Goal: Communication & Community: Ask a question

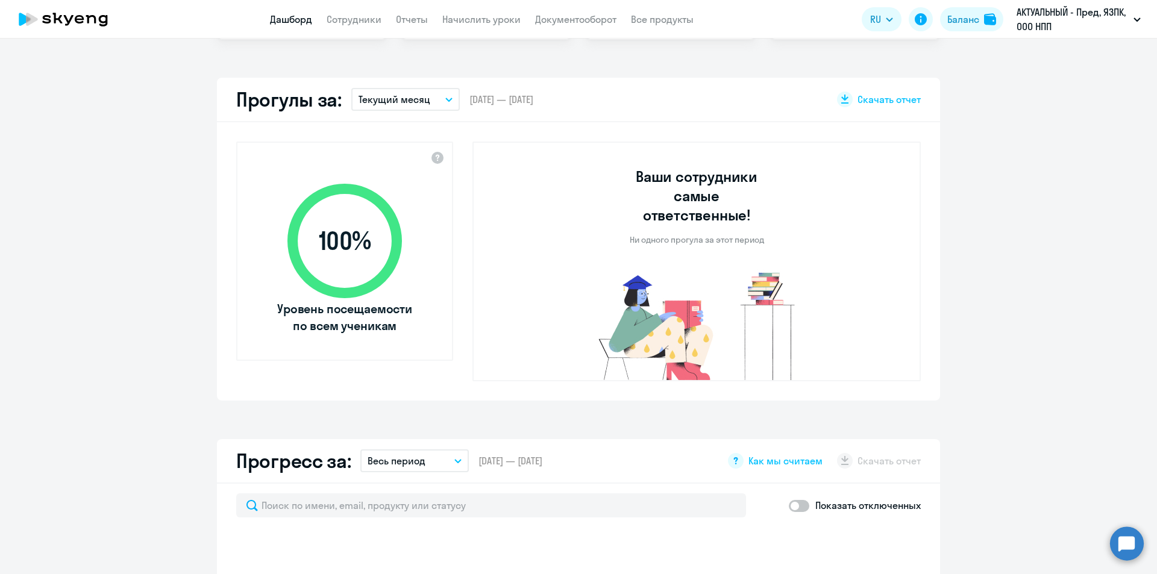
scroll to position [482, 0]
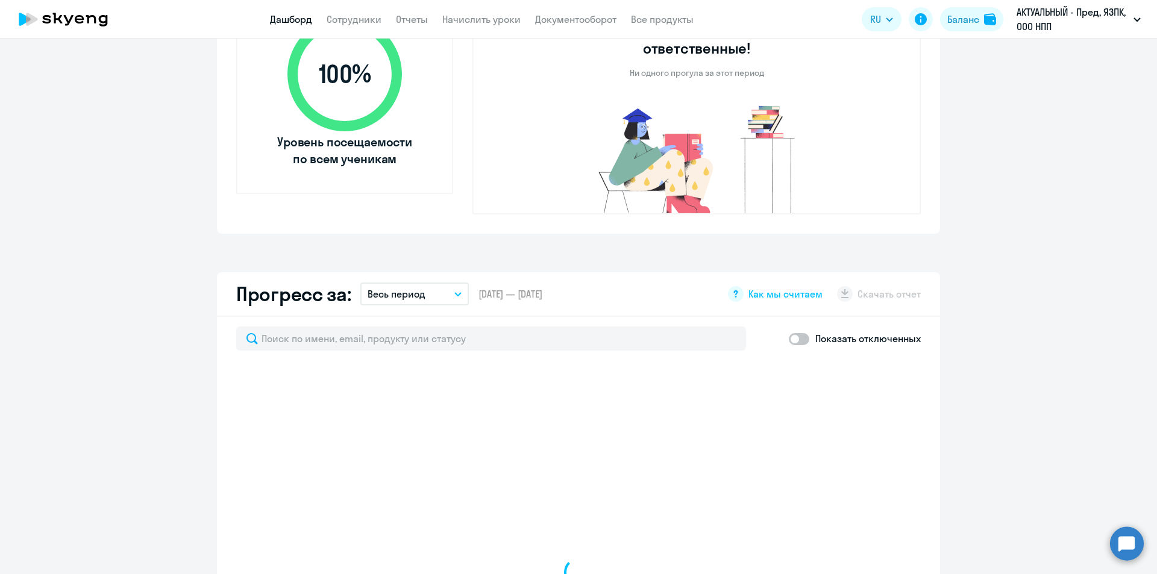
select select "30"
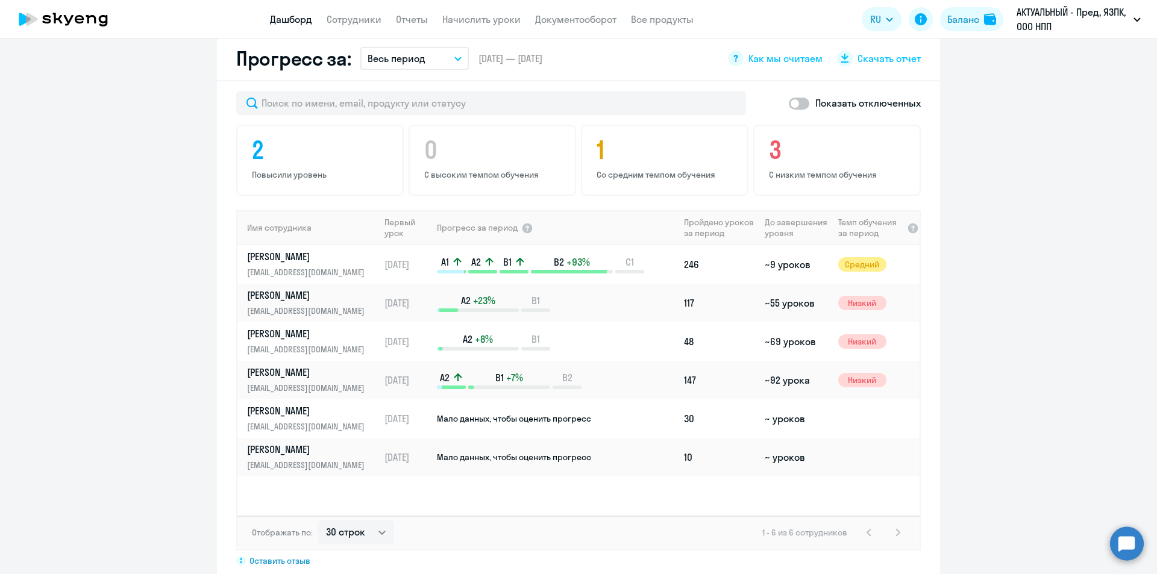
scroll to position [723, 0]
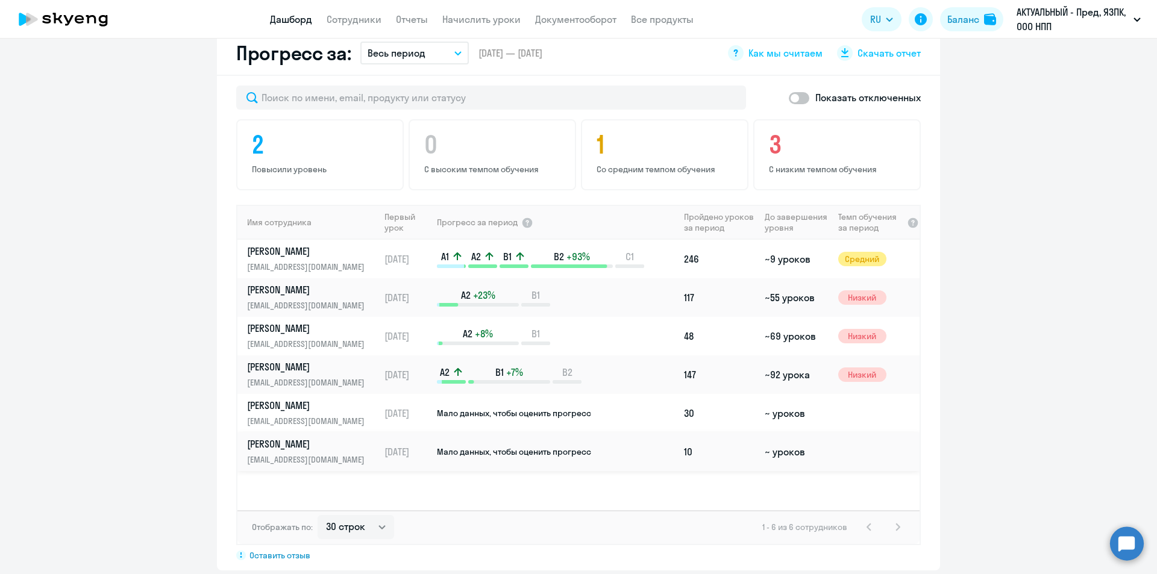
click at [539, 447] on span "Мало данных, чтобы оценить прогресс" at bounding box center [514, 452] width 154 height 11
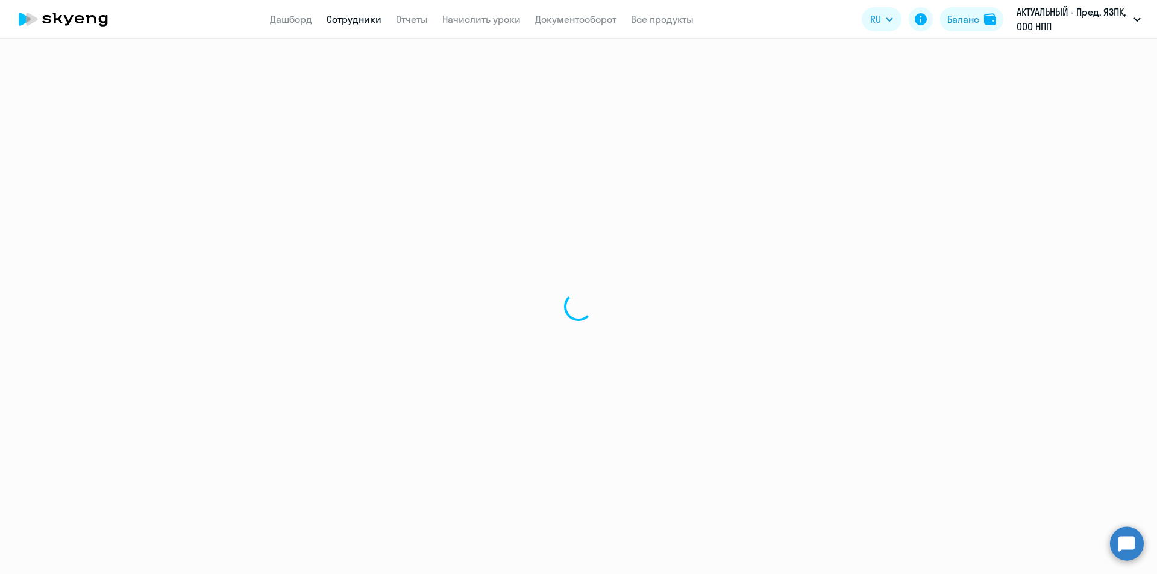
select select "english"
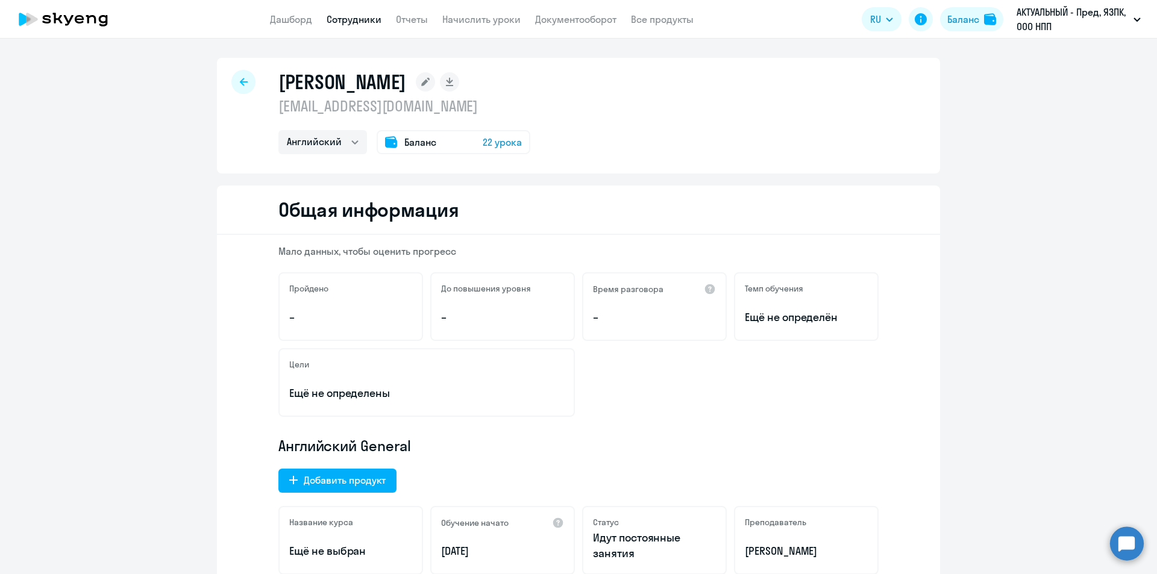
click at [241, 78] on icon at bounding box center [244, 82] width 8 height 8
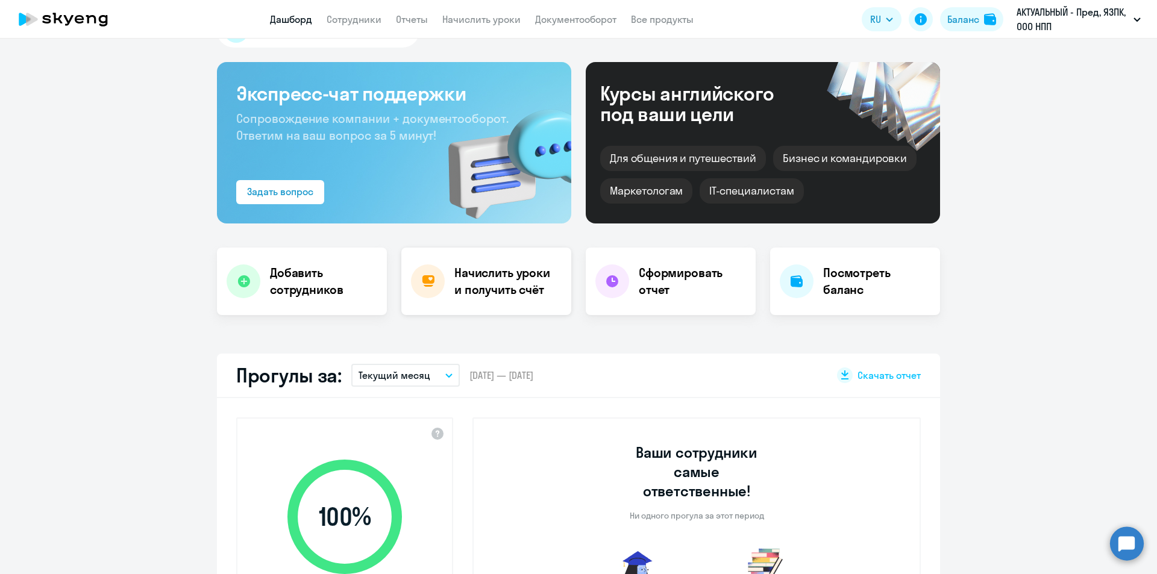
scroll to position [60, 0]
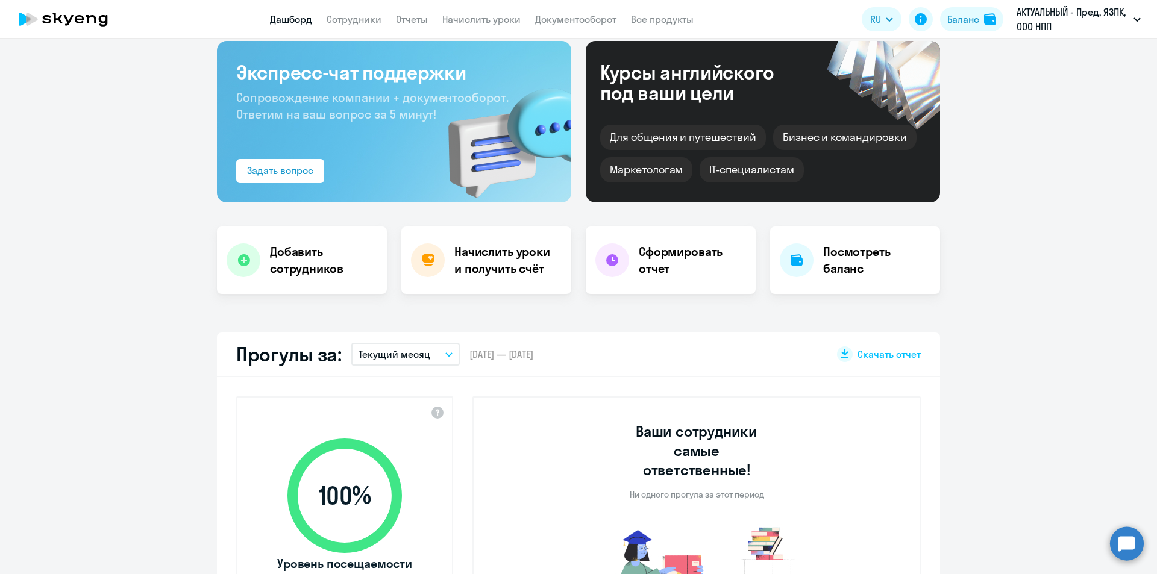
select select "30"
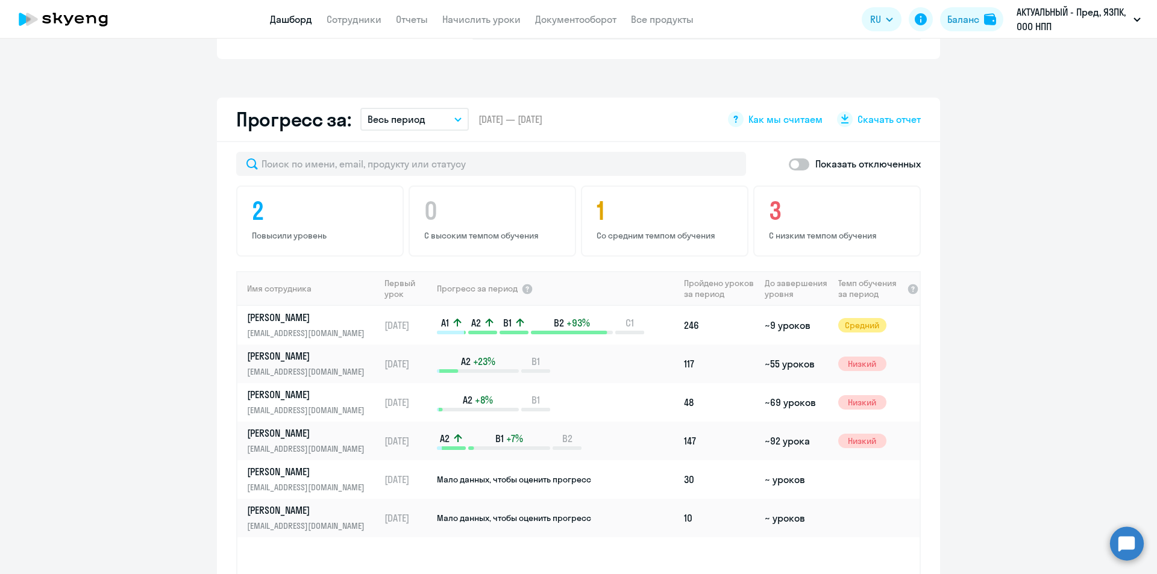
scroll to position [663, 0]
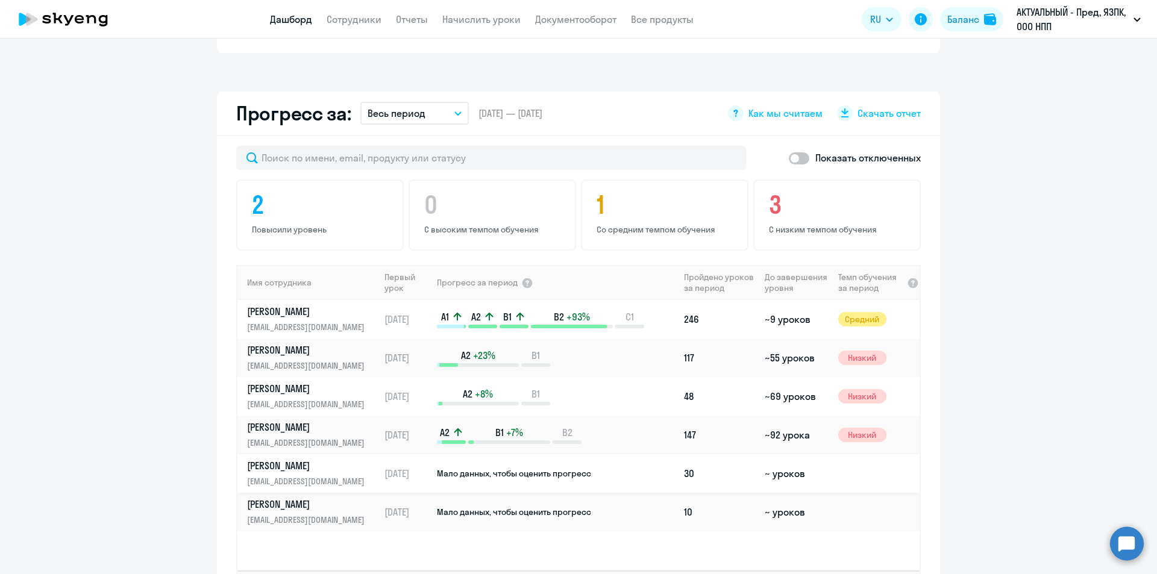
click at [518, 465] on td "Мало данных, чтобы оценить прогресс" at bounding box center [557, 473] width 243 height 39
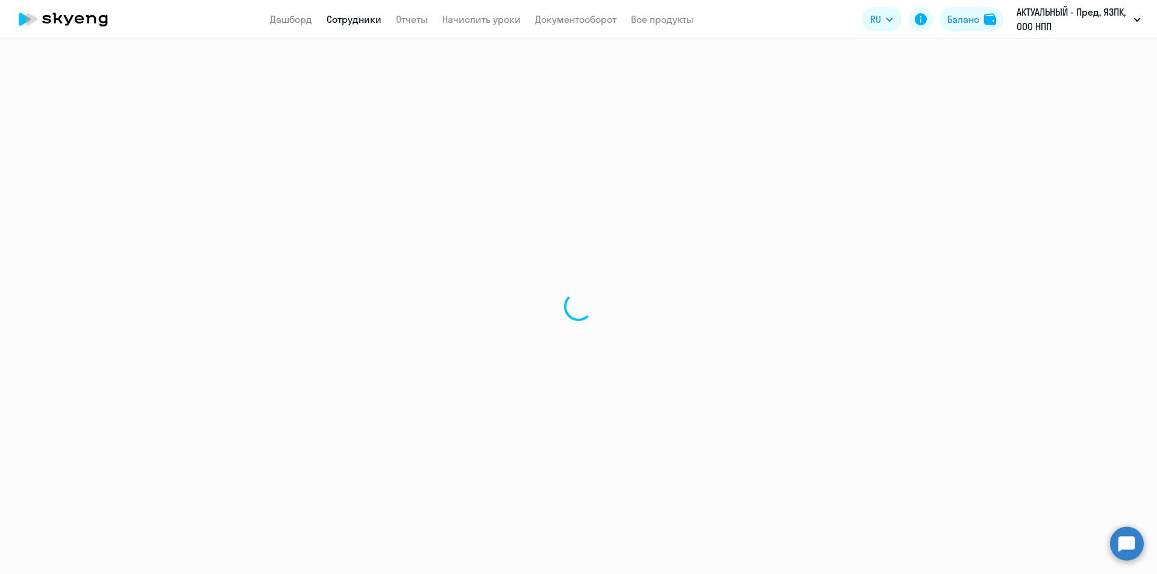
select select "english"
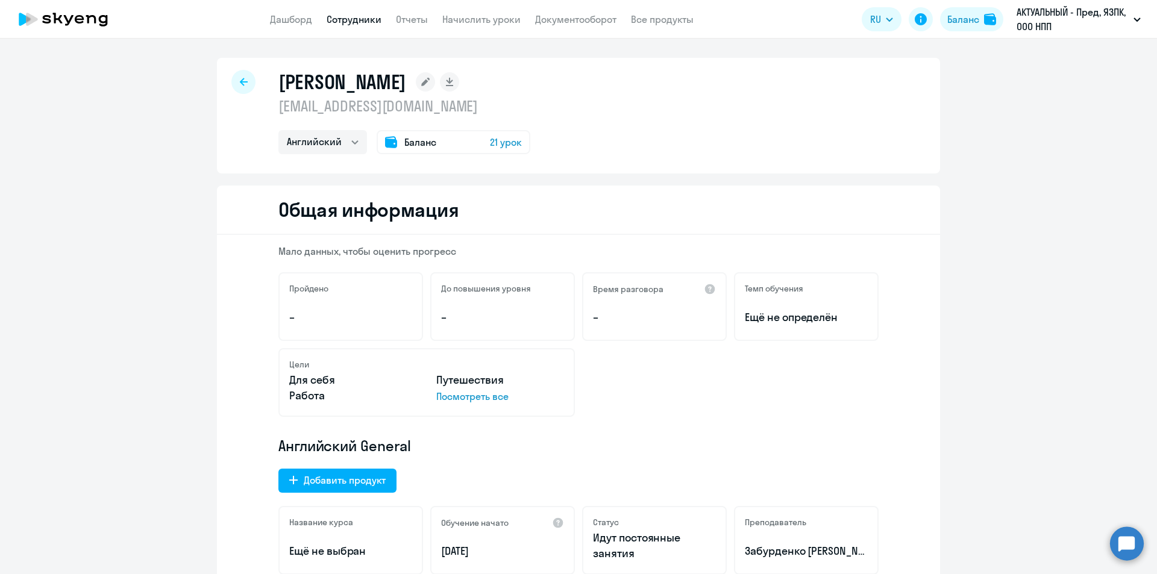
click at [239, 77] on div at bounding box center [243, 82] width 24 height 24
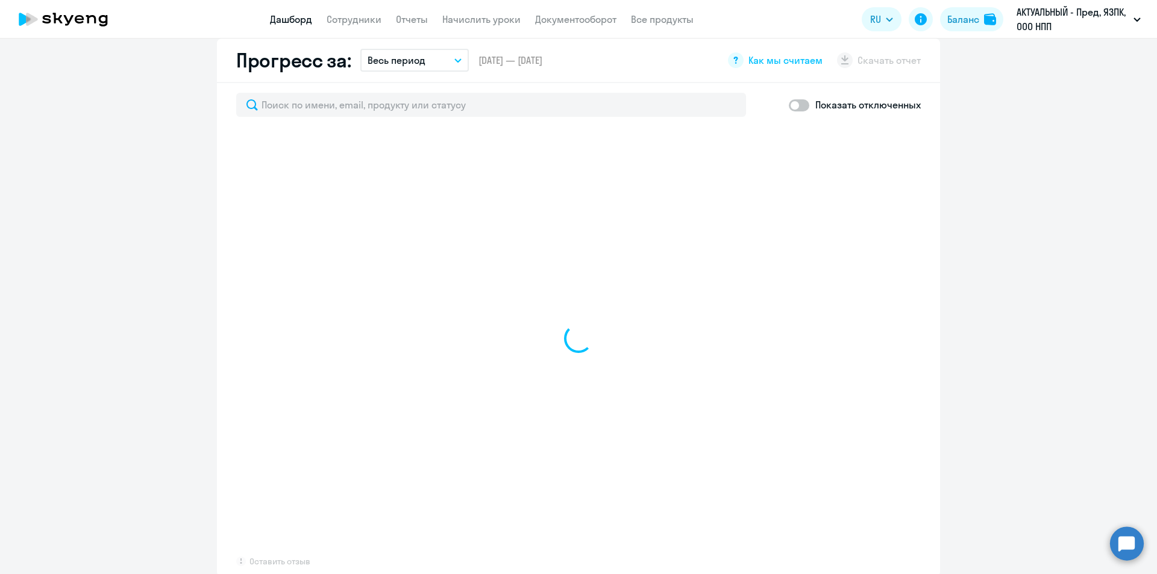
scroll to position [723, 0]
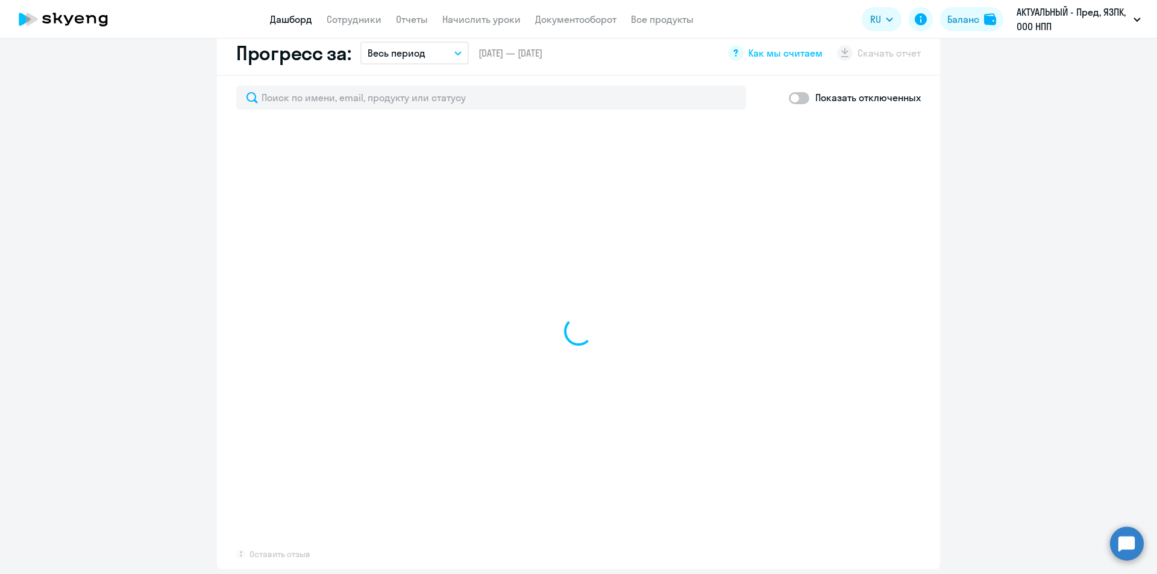
select select "30"
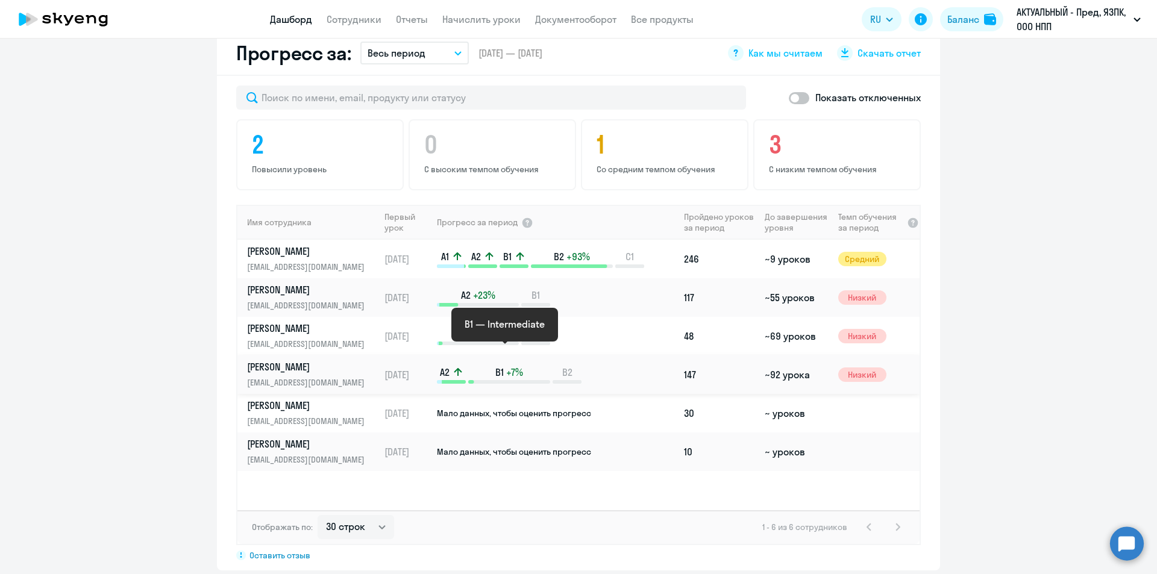
click at [478, 366] on p "B1 +7%" at bounding box center [509, 372] width 82 height 13
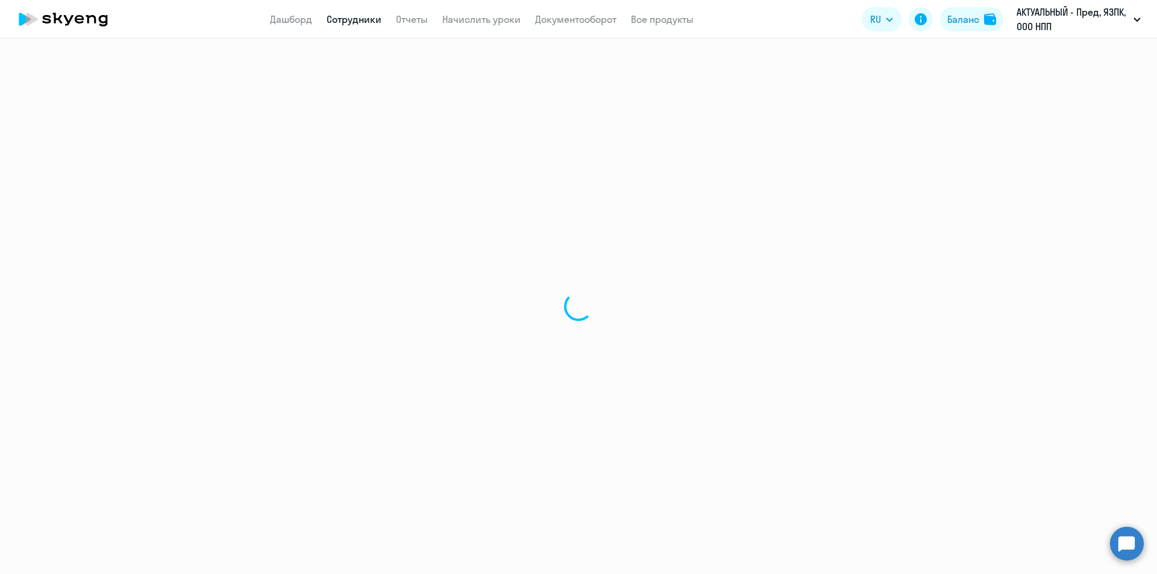
select select "english"
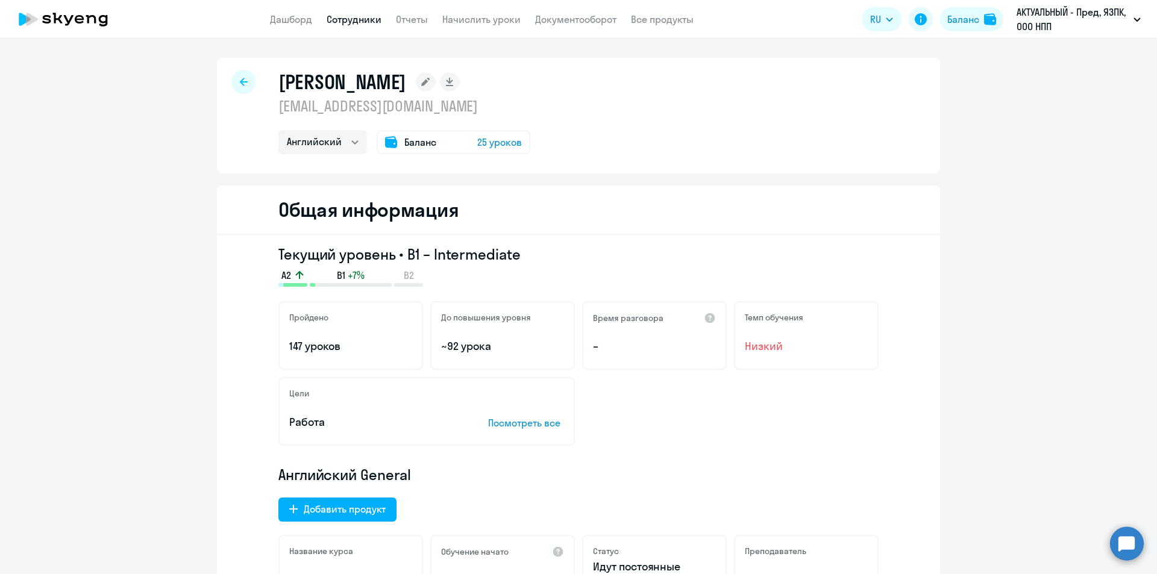
click at [238, 86] on div at bounding box center [243, 82] width 24 height 24
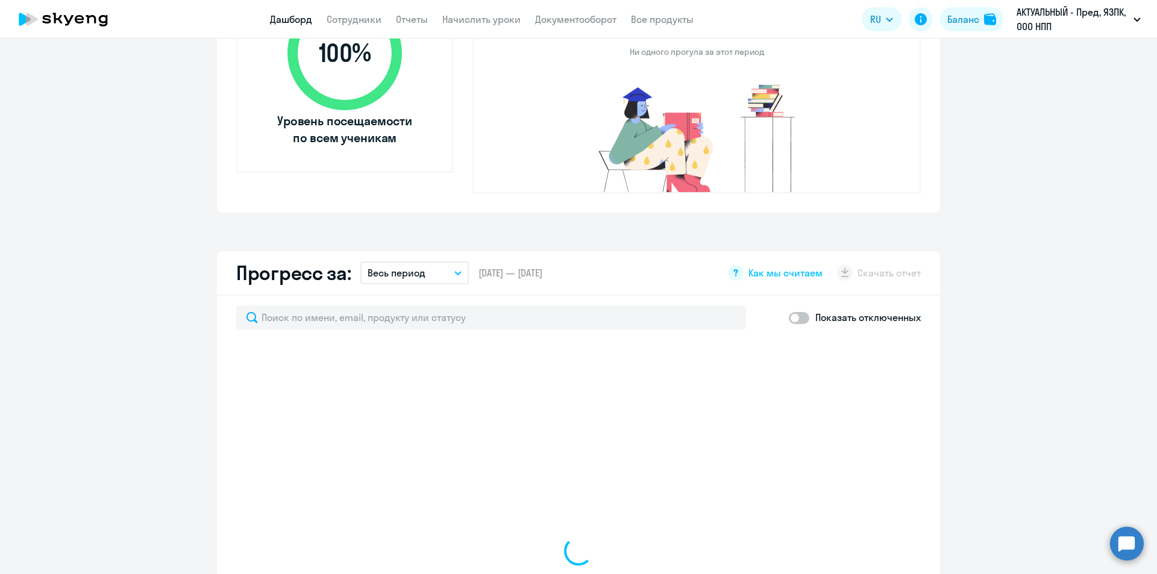
scroll to position [542, 0]
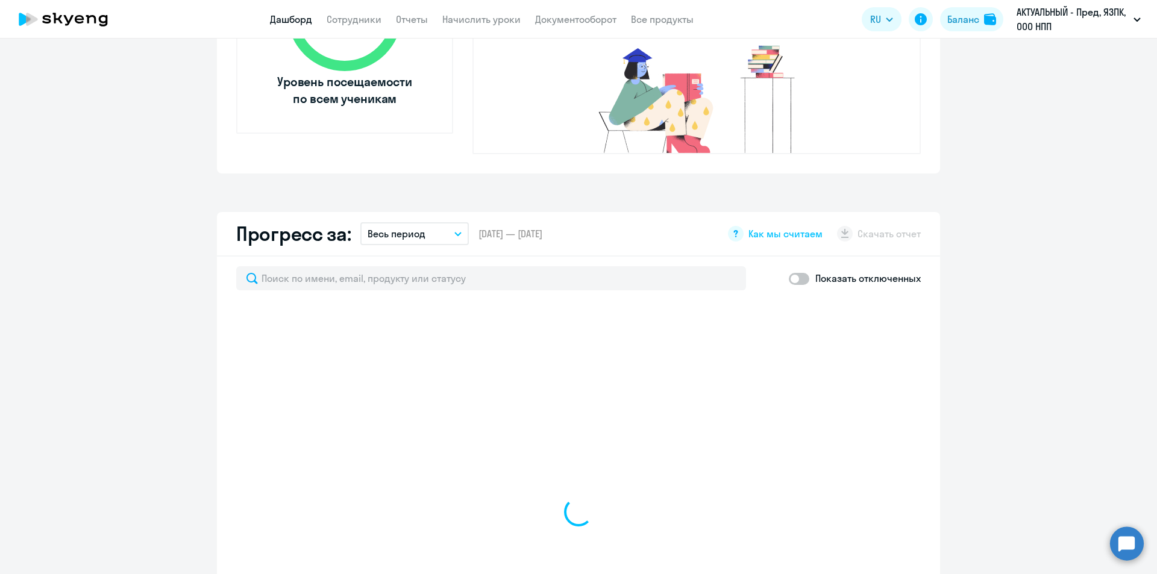
select select "30"
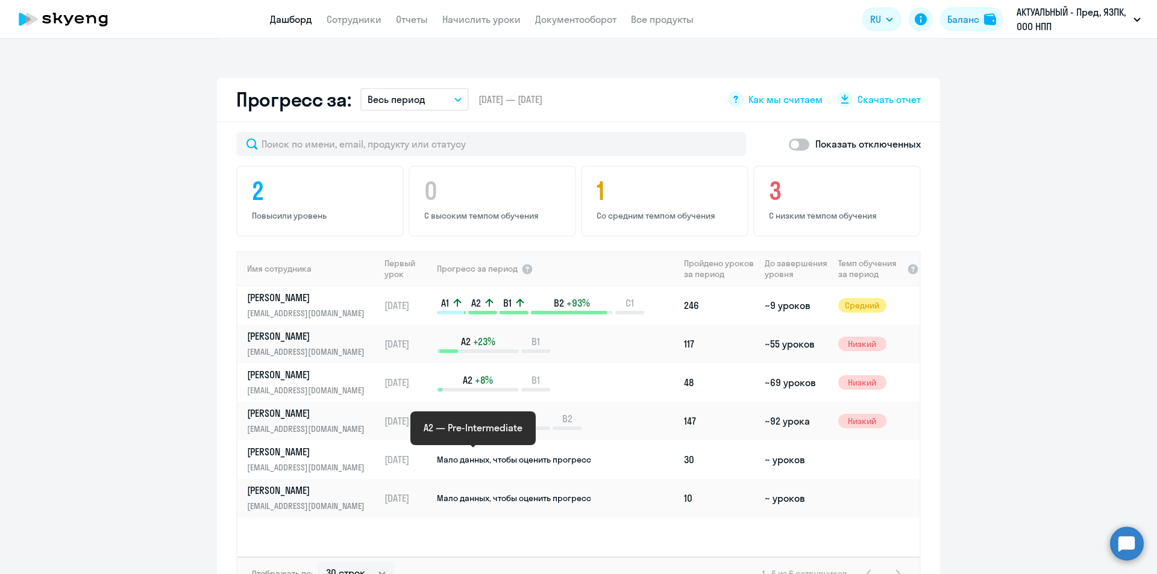
scroll to position [723, 0]
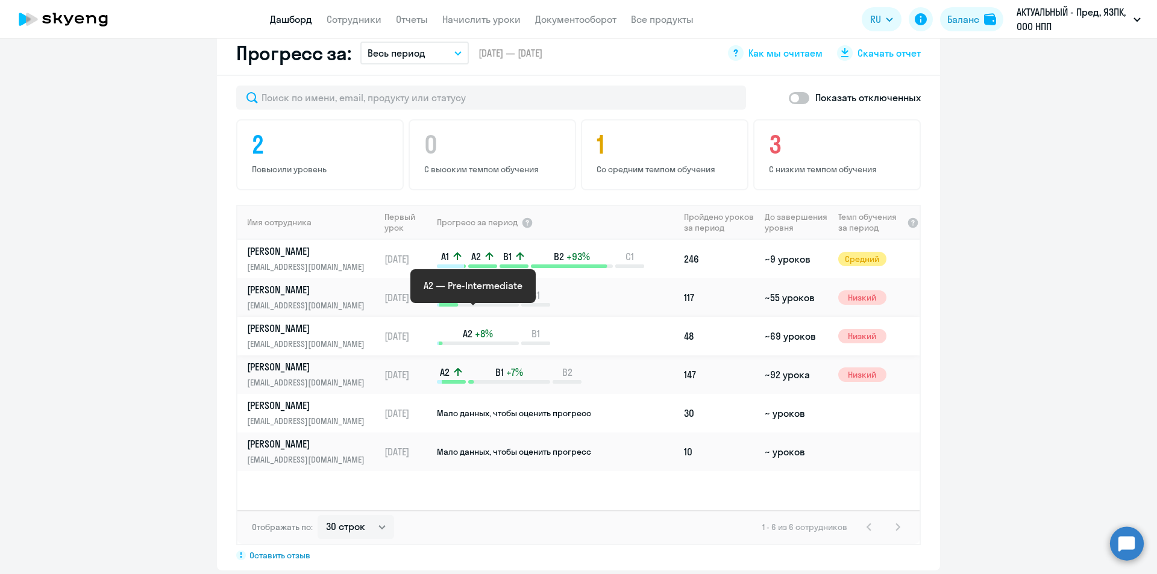
click at [503, 327] on p "A2 +8%" at bounding box center [478, 333] width 82 height 13
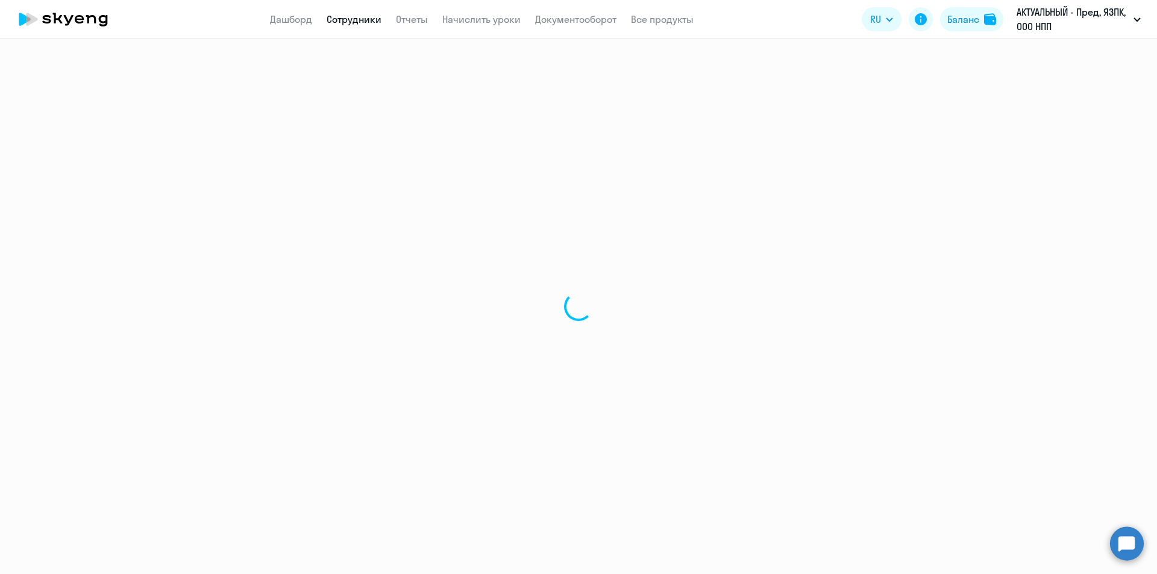
select select "english"
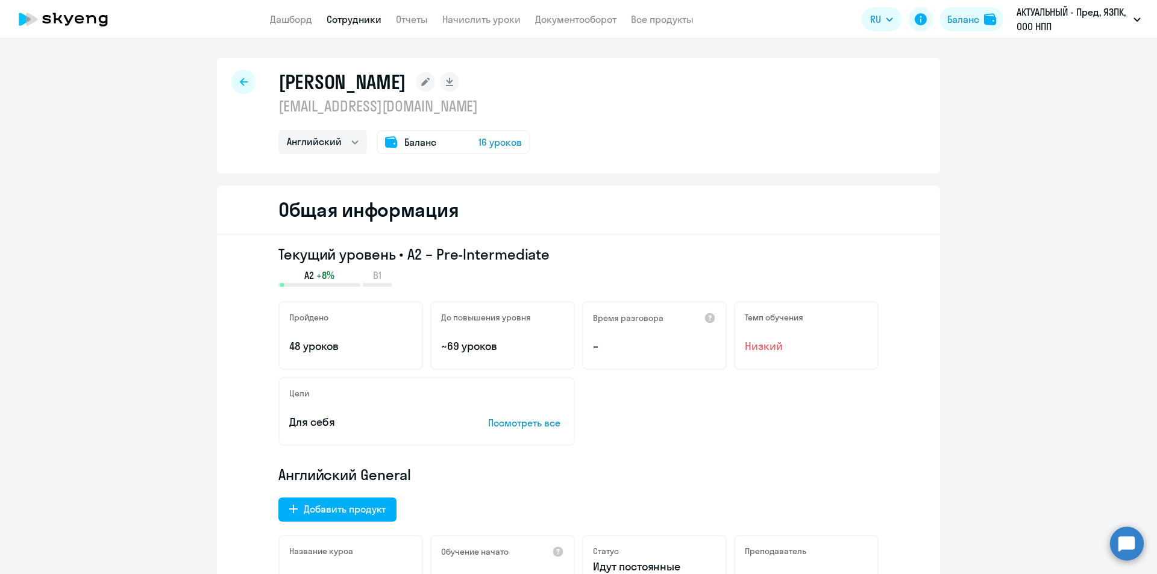
click at [245, 81] on div at bounding box center [243, 82] width 24 height 24
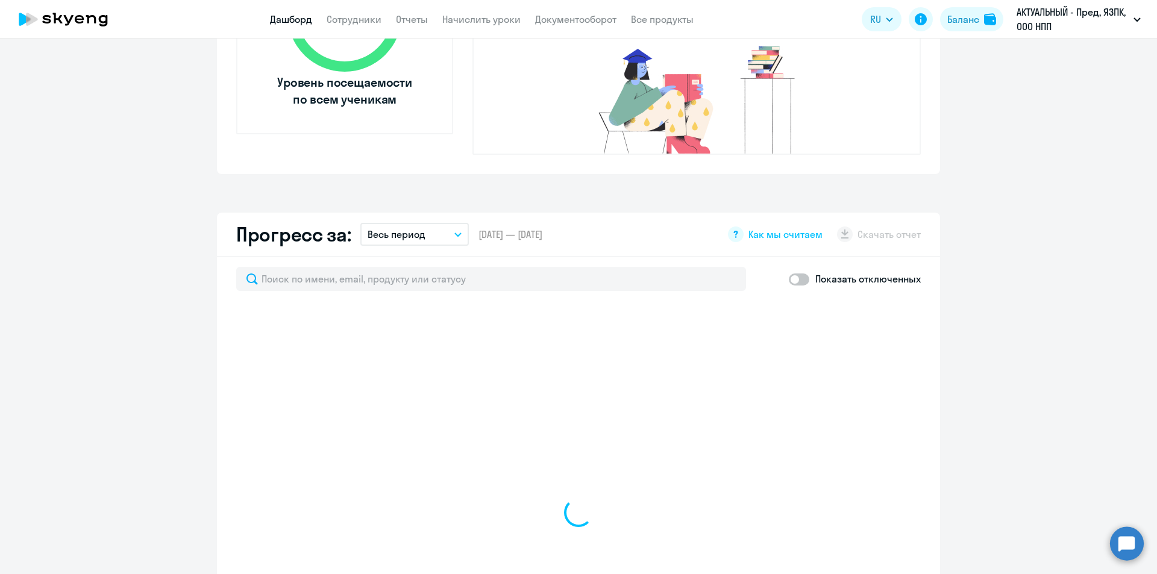
scroll to position [542, 0]
select select "30"
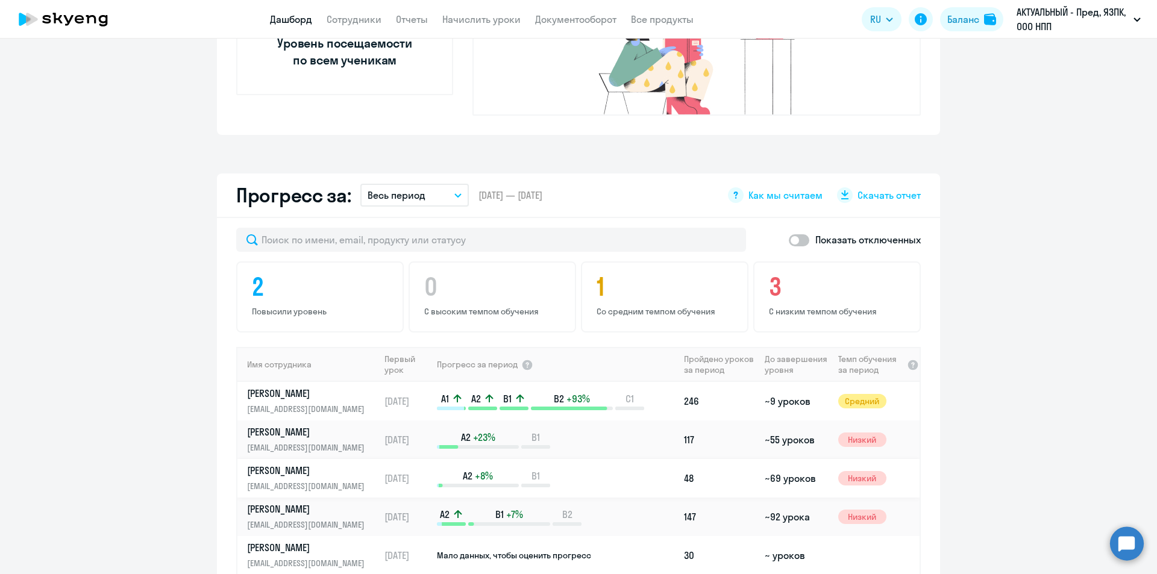
scroll to position [603, 0]
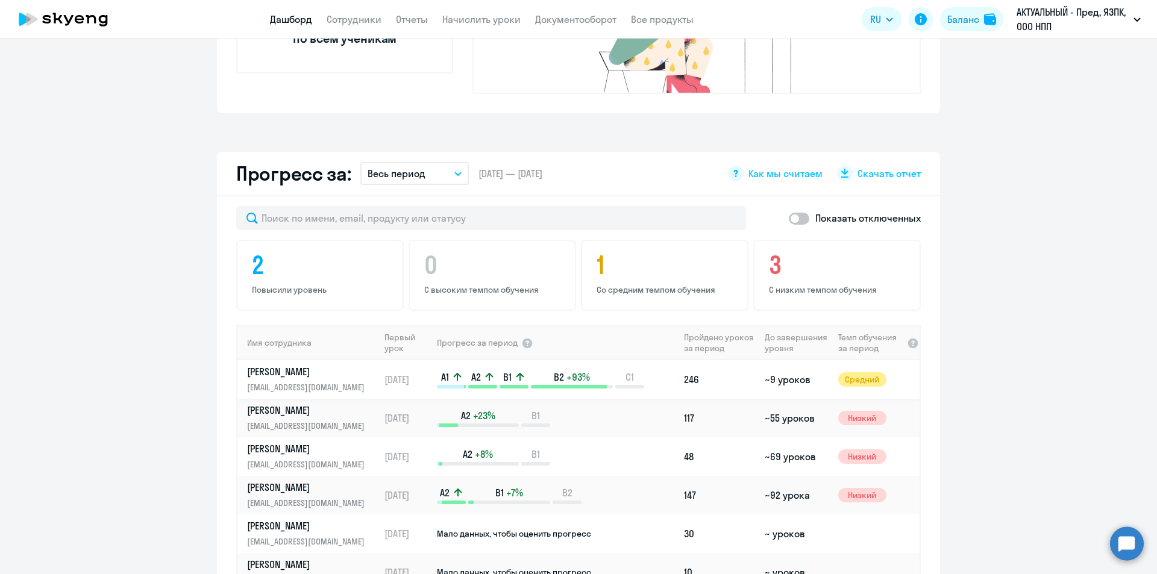
click at [485, 372] on icon at bounding box center [490, 377] width 10 height 10
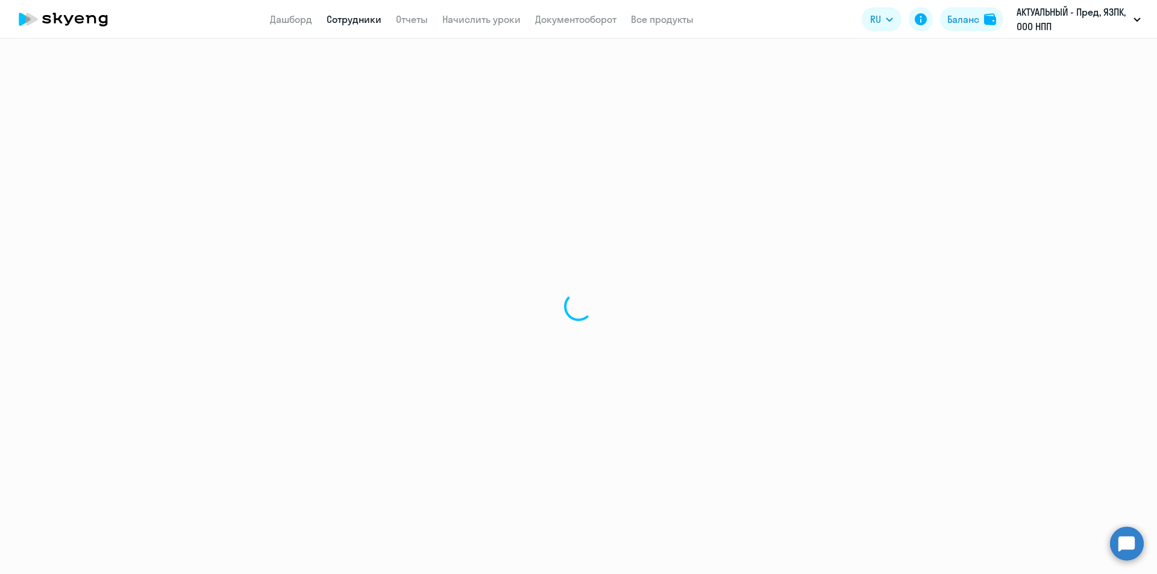
select select "english"
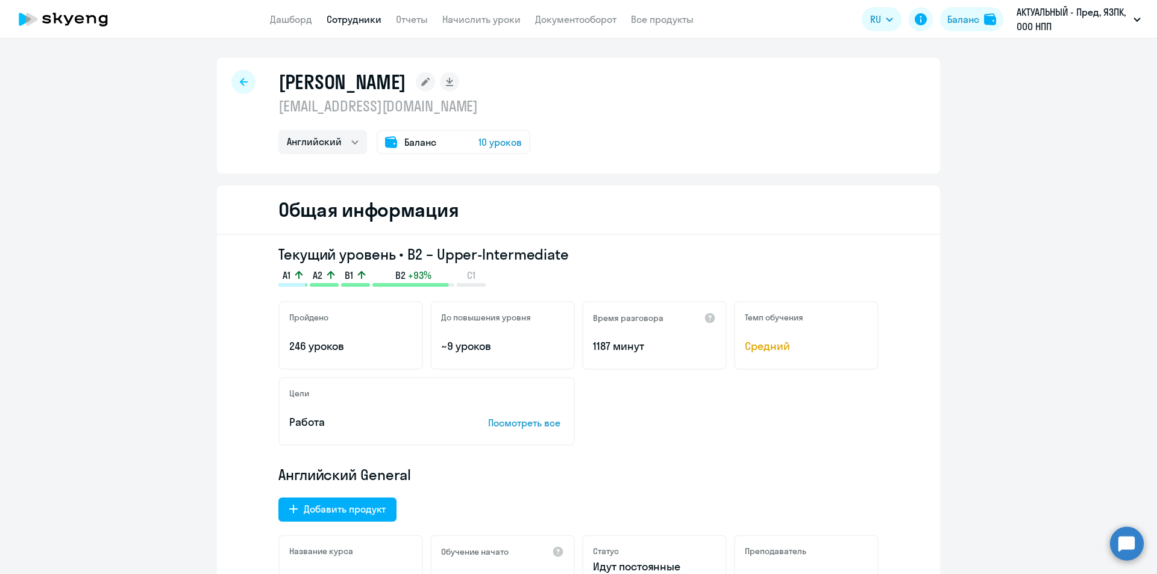
click at [233, 84] on div at bounding box center [243, 82] width 24 height 24
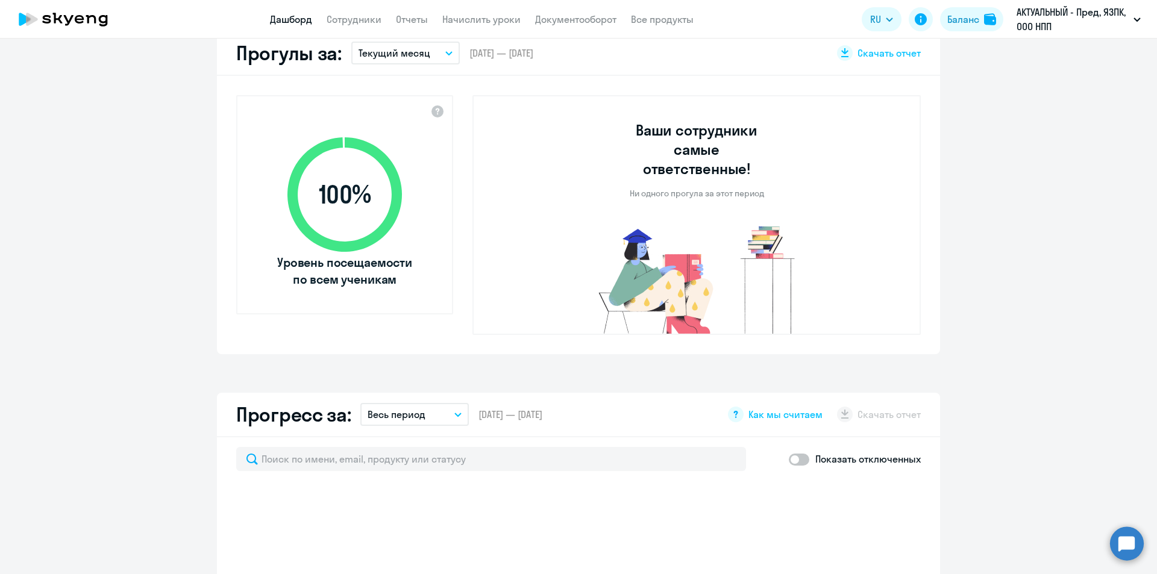
scroll to position [663, 0]
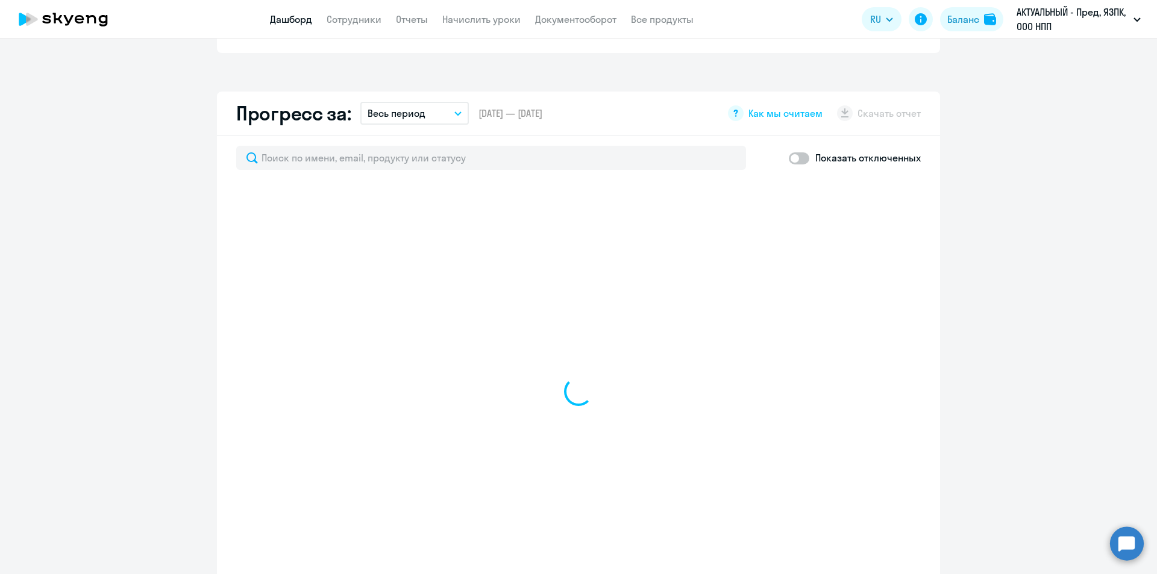
select select "30"
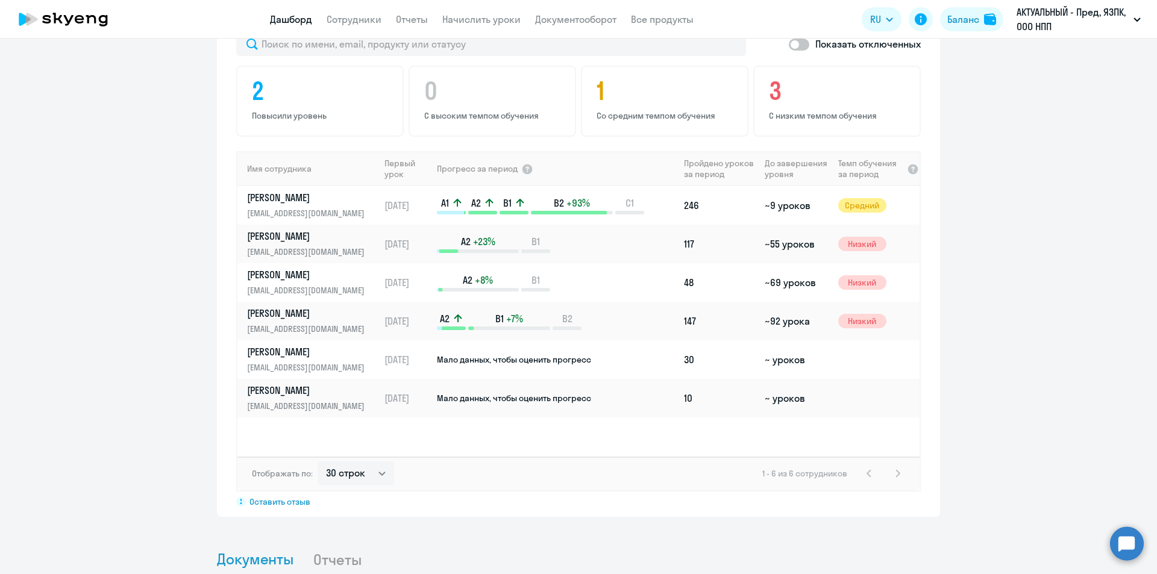
scroll to position [904, 0]
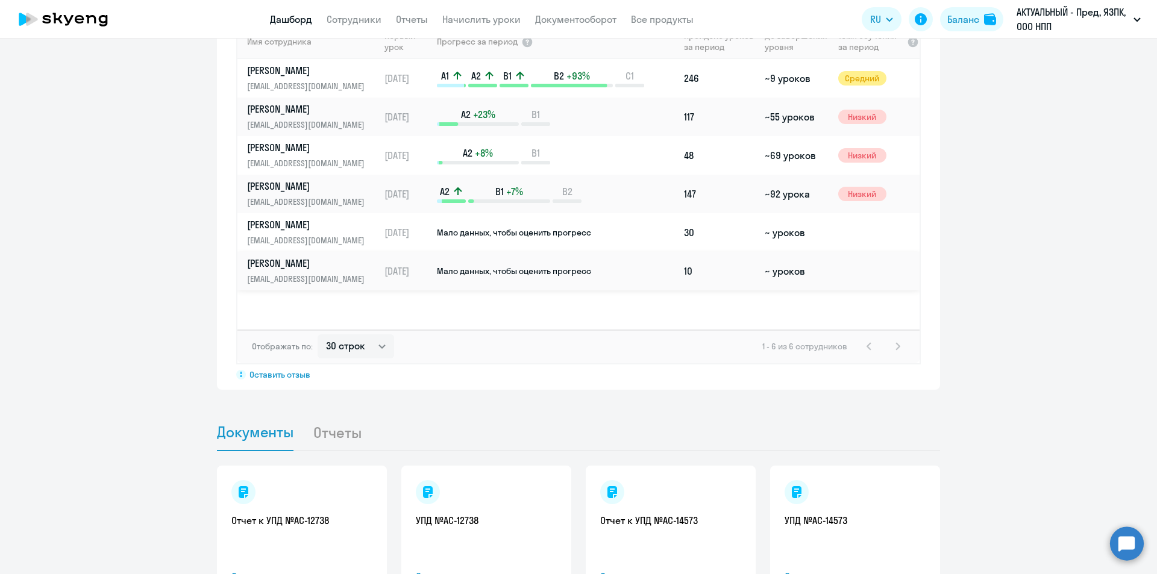
click at [275, 272] on p "[EMAIL_ADDRESS][DOMAIN_NAME]" at bounding box center [309, 278] width 124 height 13
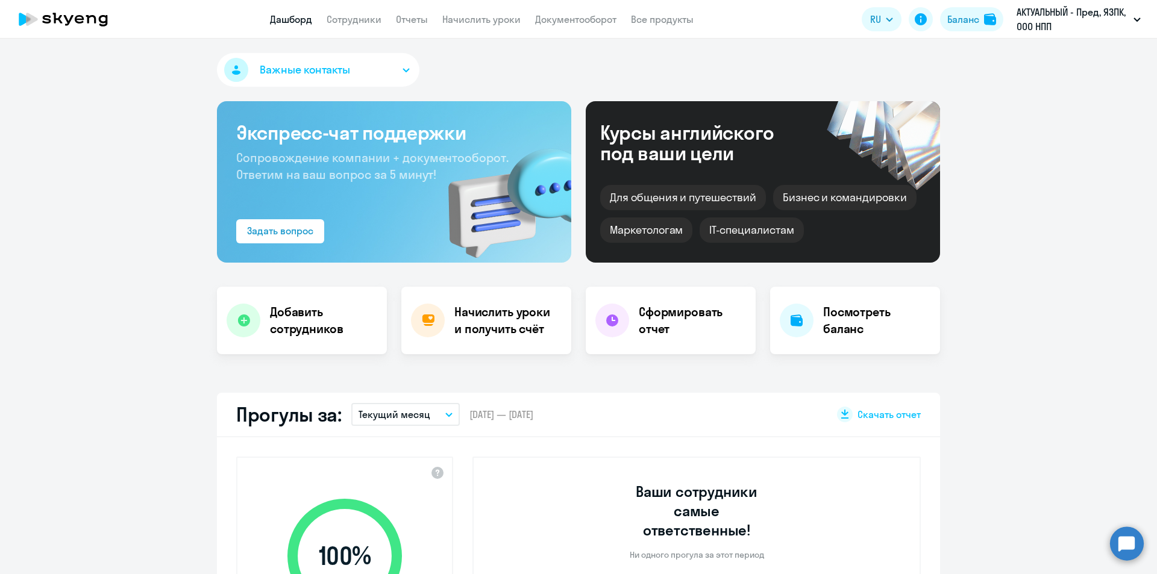
select select "english"
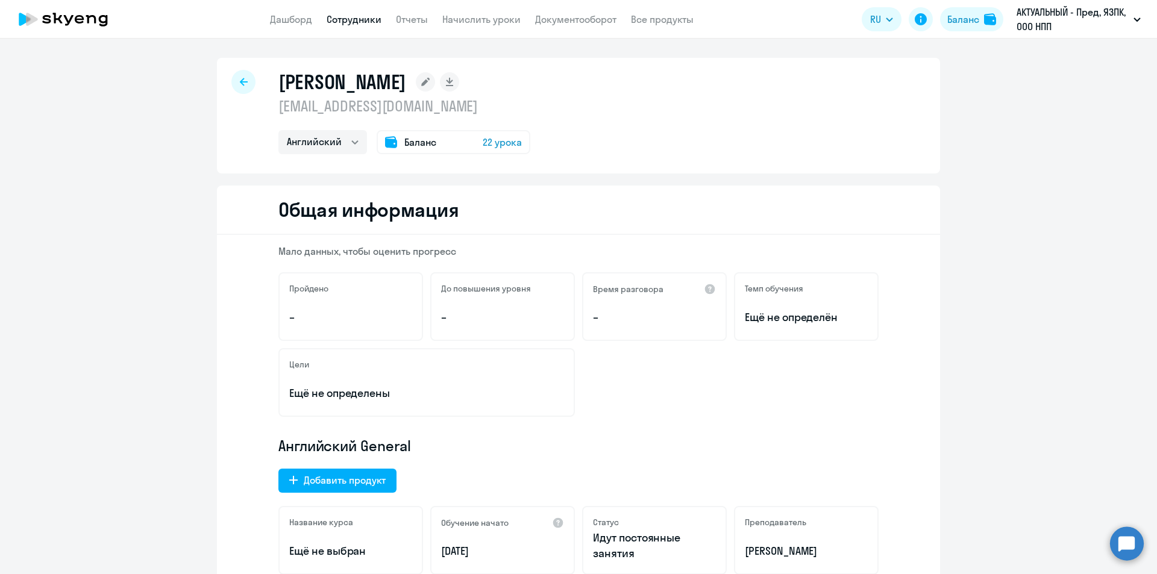
click at [489, 148] on span "22 урока" at bounding box center [502, 142] width 39 height 14
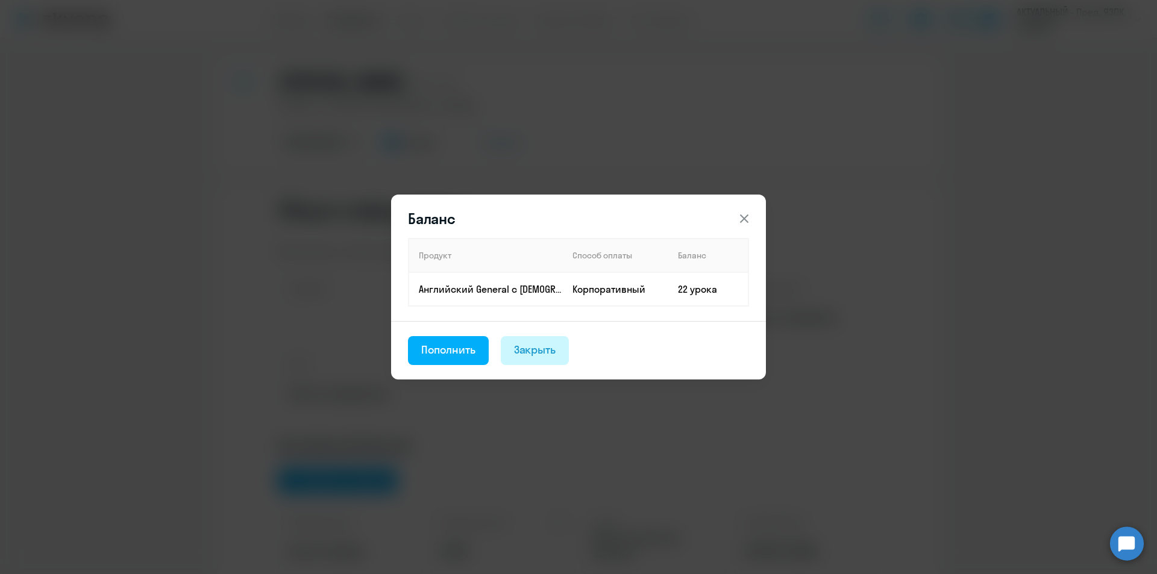
click at [531, 349] on div "Закрыть" at bounding box center [535, 350] width 42 height 16
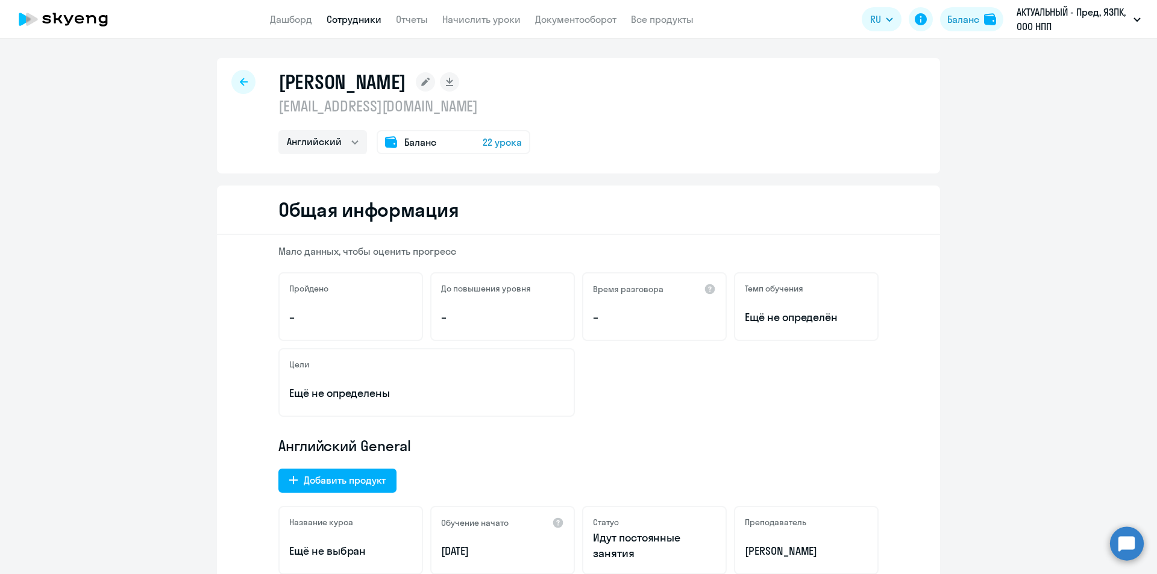
click at [242, 80] on icon at bounding box center [244, 82] width 8 height 8
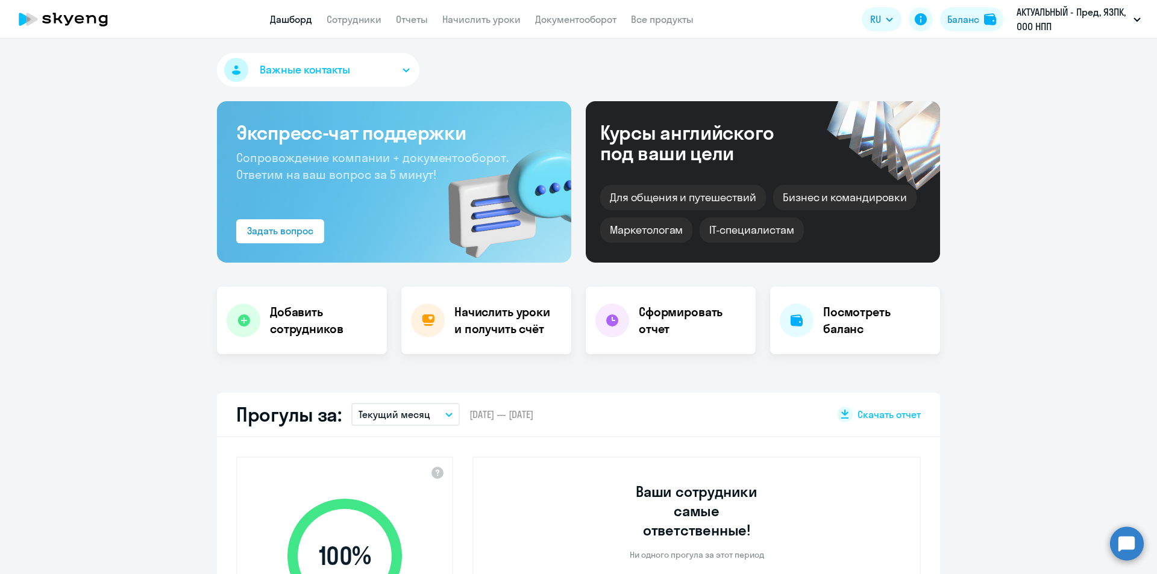
select select "30"
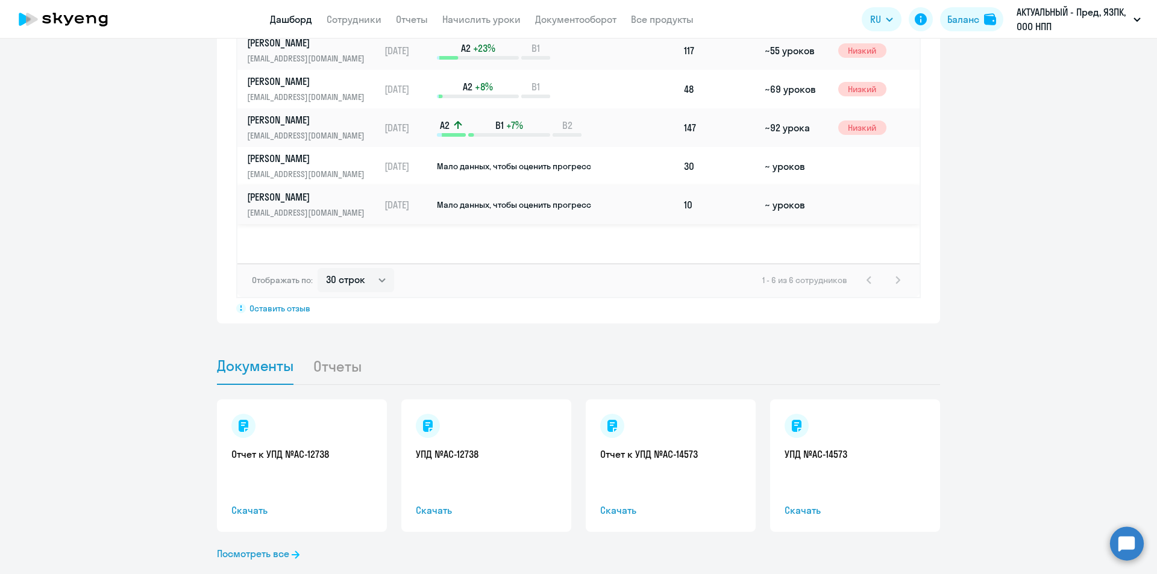
scroll to position [976, 0]
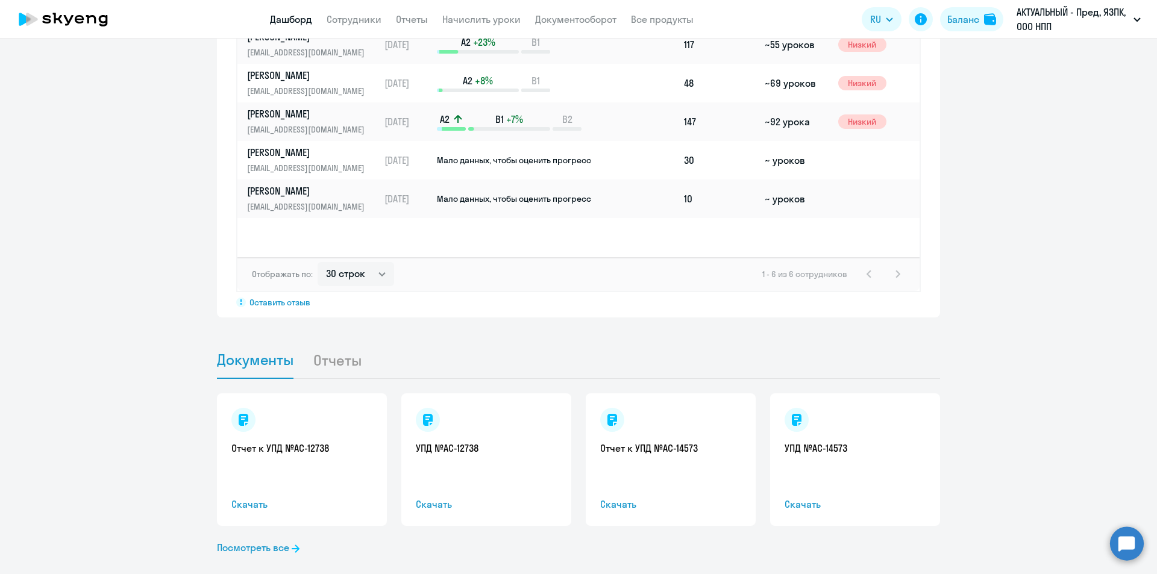
click at [1137, 557] on circle at bounding box center [1127, 544] width 34 height 34
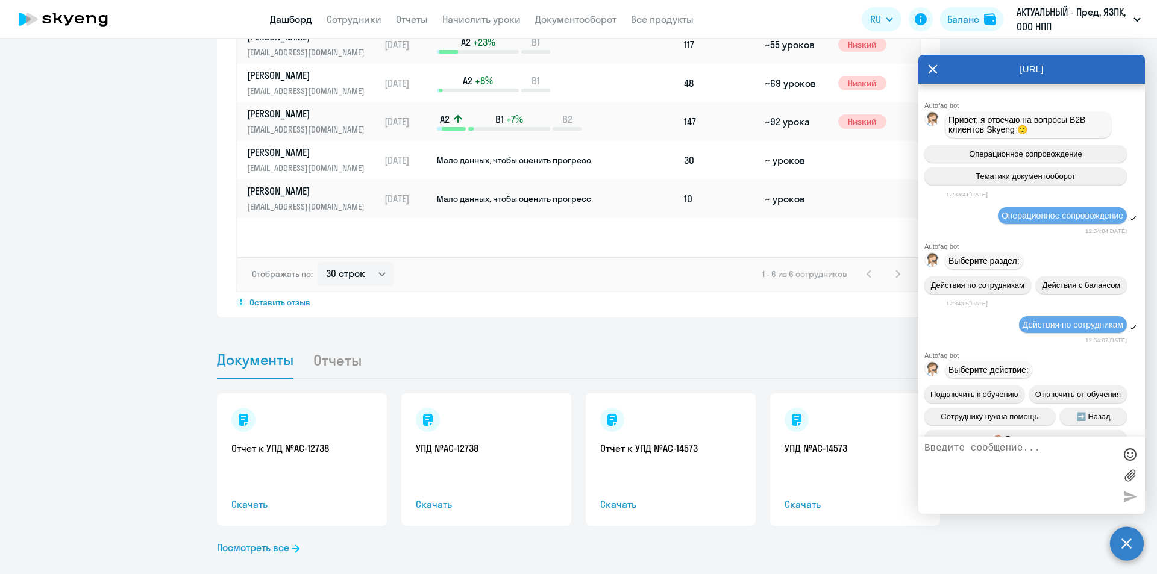
scroll to position [7500, 0]
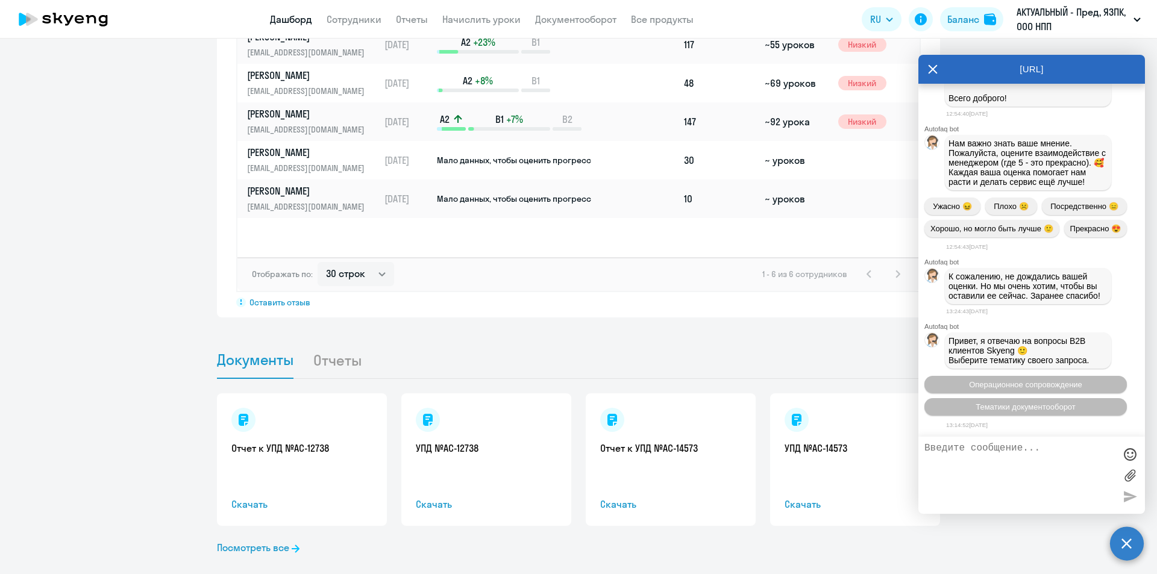
click at [980, 463] on textarea at bounding box center [1019, 475] width 190 height 65
click at [1012, 377] on button "Операционное сопровождение" at bounding box center [1025, 384] width 202 height 17
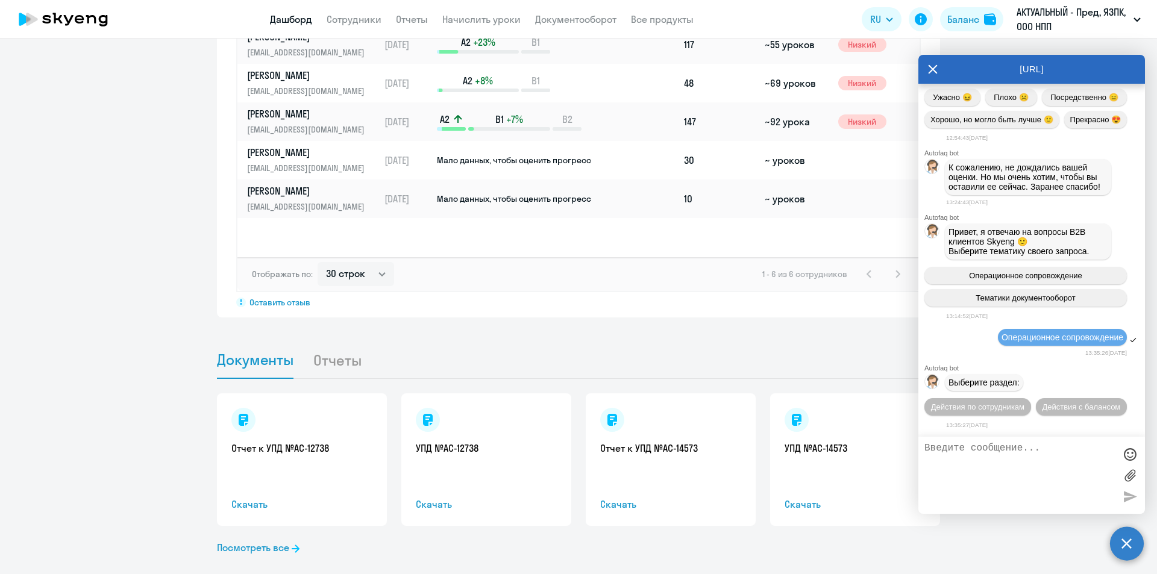
scroll to position [7631, 0]
click at [1006, 403] on span "Действия по сотрудникам" at bounding box center [977, 407] width 93 height 9
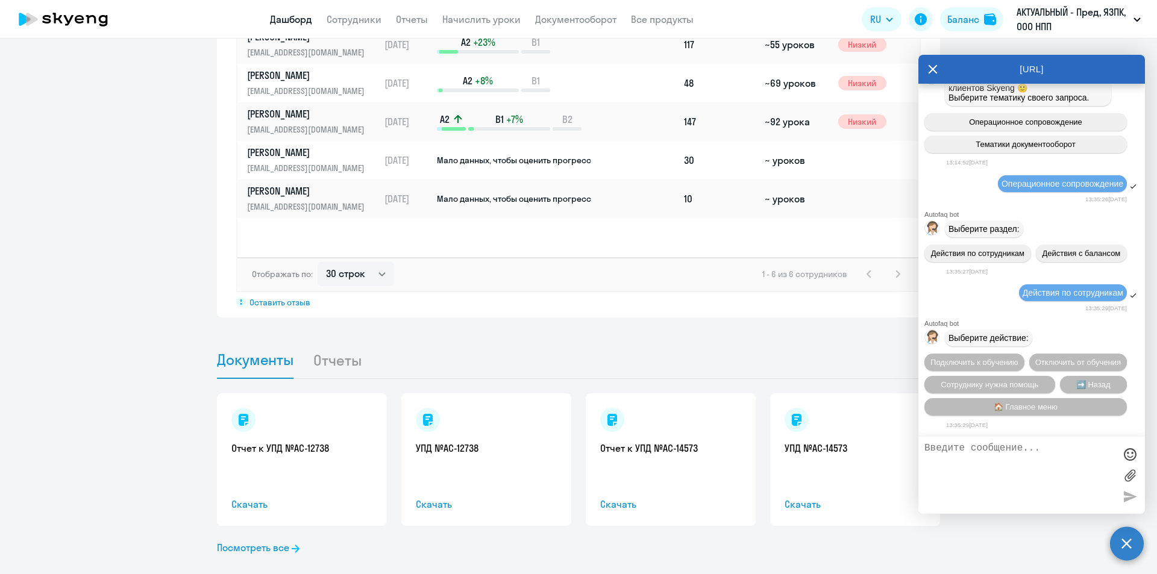
scroll to position [7810, 0]
click at [1035, 358] on span "Отключить от обучения" at bounding box center [1078, 362] width 86 height 9
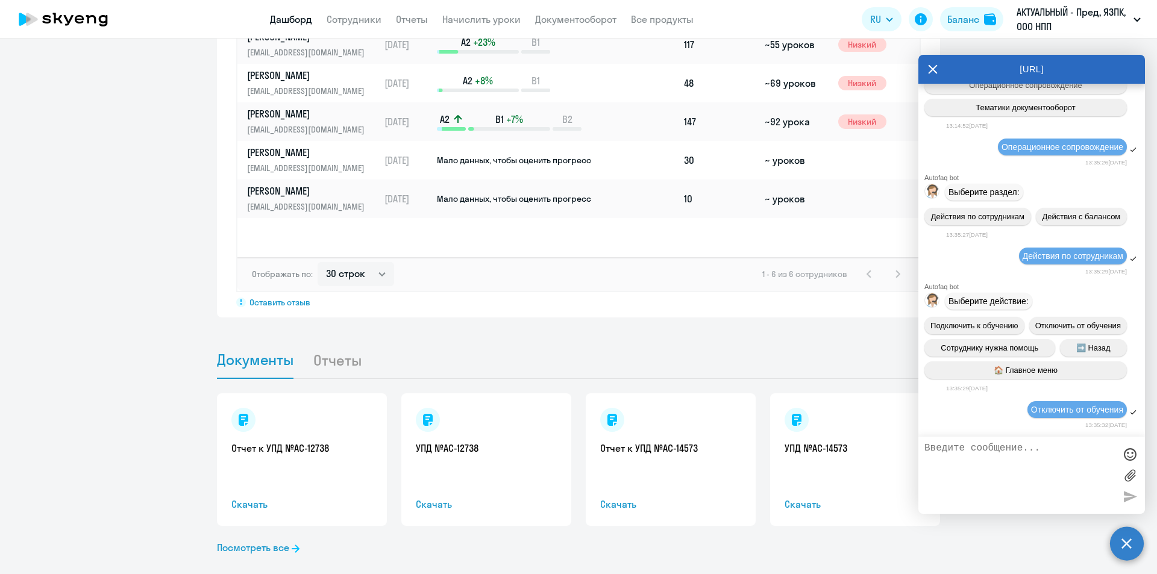
scroll to position [7966, 0]
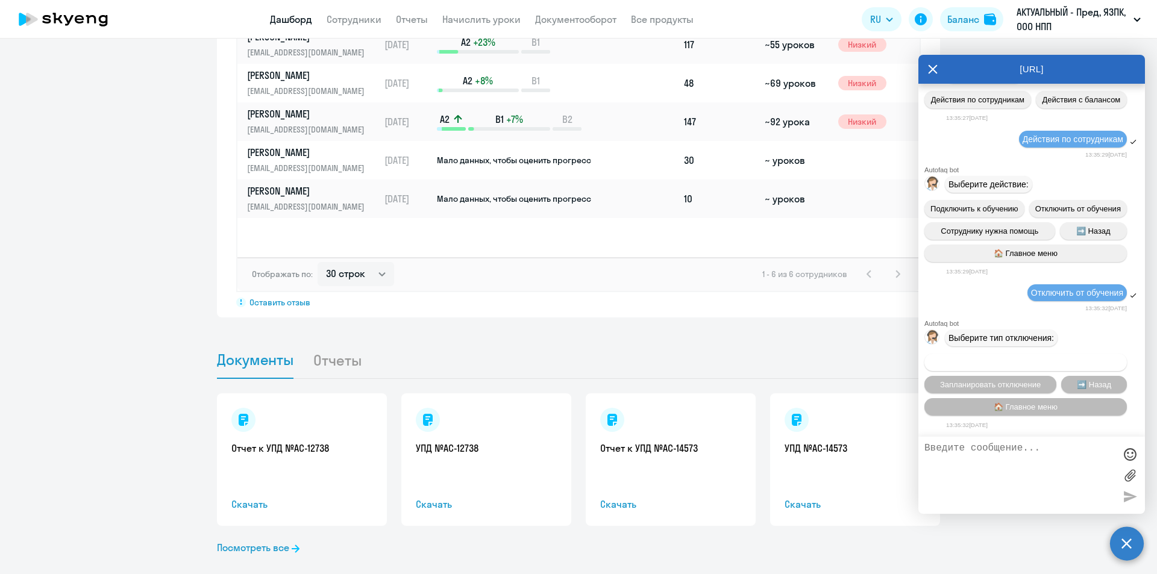
click at [1000, 359] on span "Автоматическое отключение" at bounding box center [1025, 362] width 104 height 9
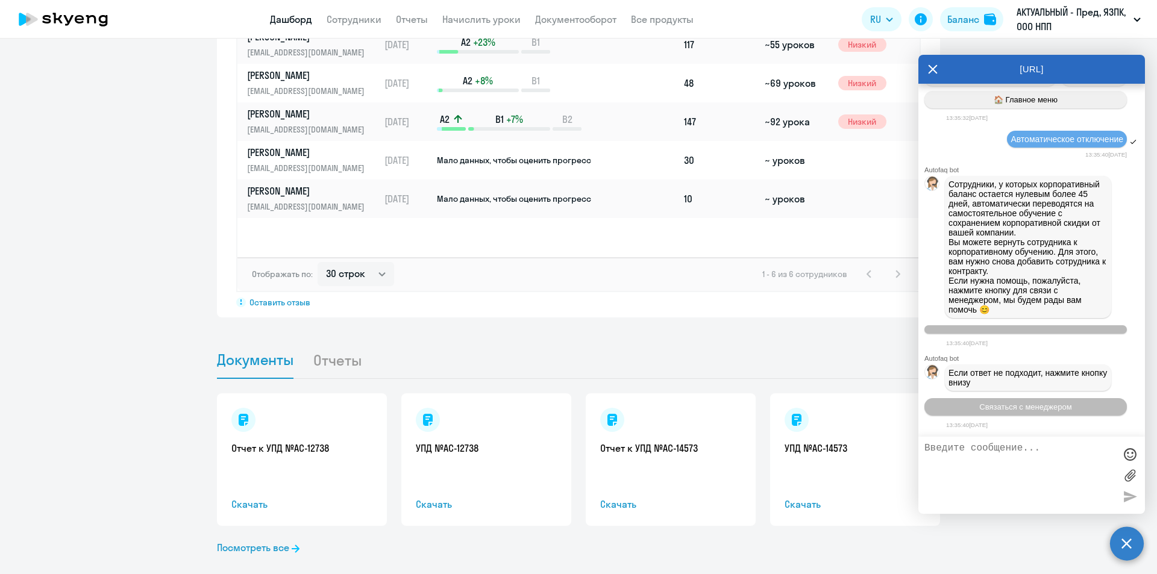
scroll to position [8285, 0]
click at [979, 405] on span "Связаться с менеджером" at bounding box center [1025, 407] width 92 height 9
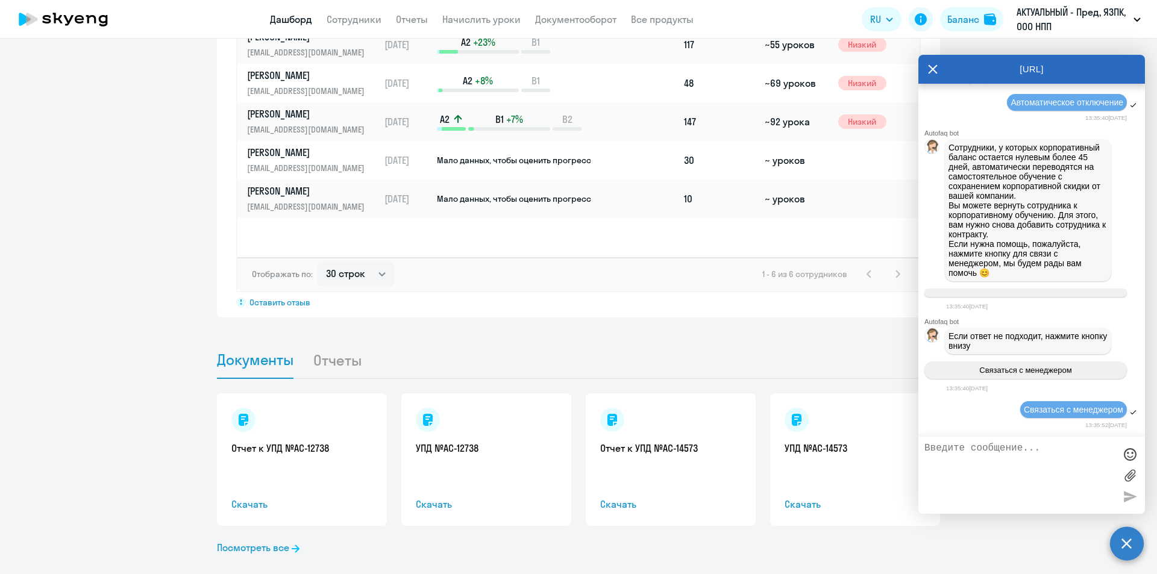
scroll to position [8321, 0]
click at [996, 460] on textarea at bounding box center [1019, 475] width 190 height 65
type textarea "L"
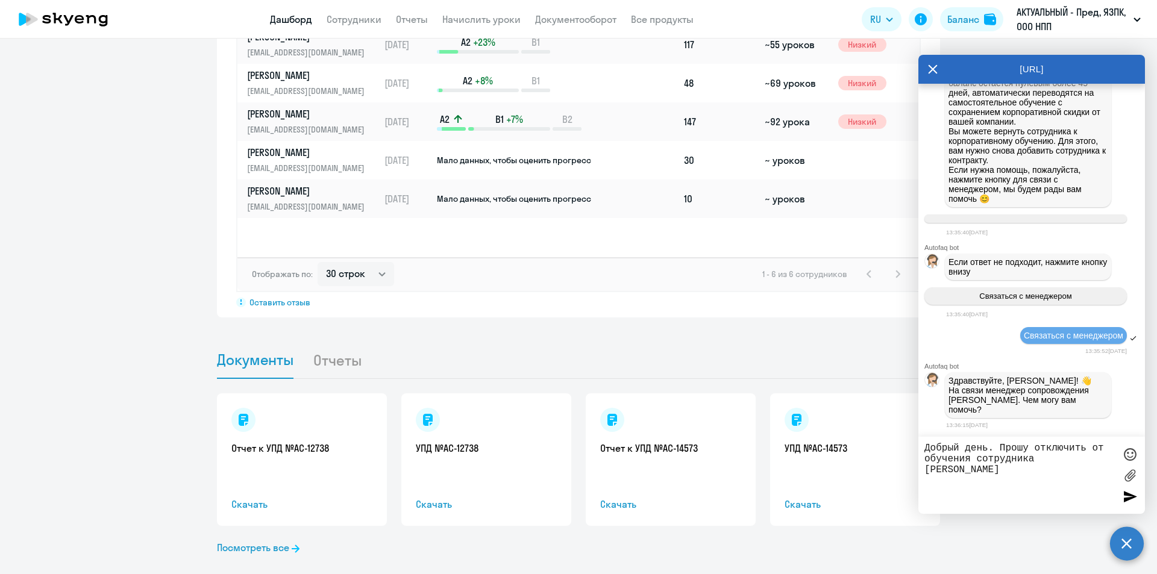
scroll to position [8388, 0]
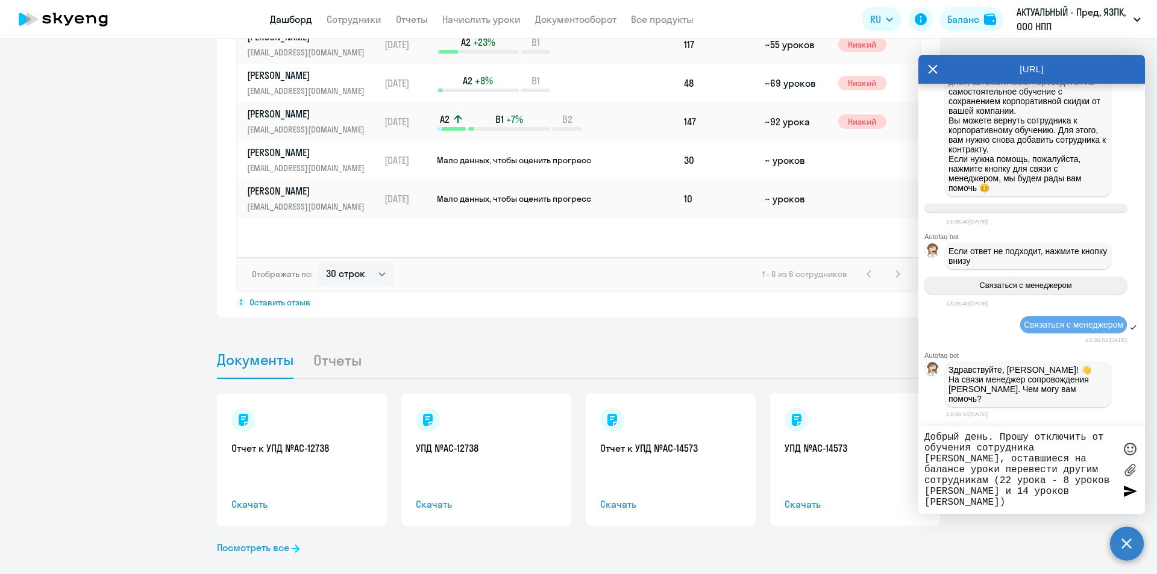
click at [999, 480] on textarea "Добрый день. Прошу отключить от обучения сотрудника [PERSON_NAME], оставшиеся н…" at bounding box center [1019, 470] width 190 height 76
type textarea "Добрый день. Прошу отключить от обучения сотрудника [PERSON_NAME], оставшиеся н…"
click at [1123, 489] on div at bounding box center [1130, 491] width 18 height 18
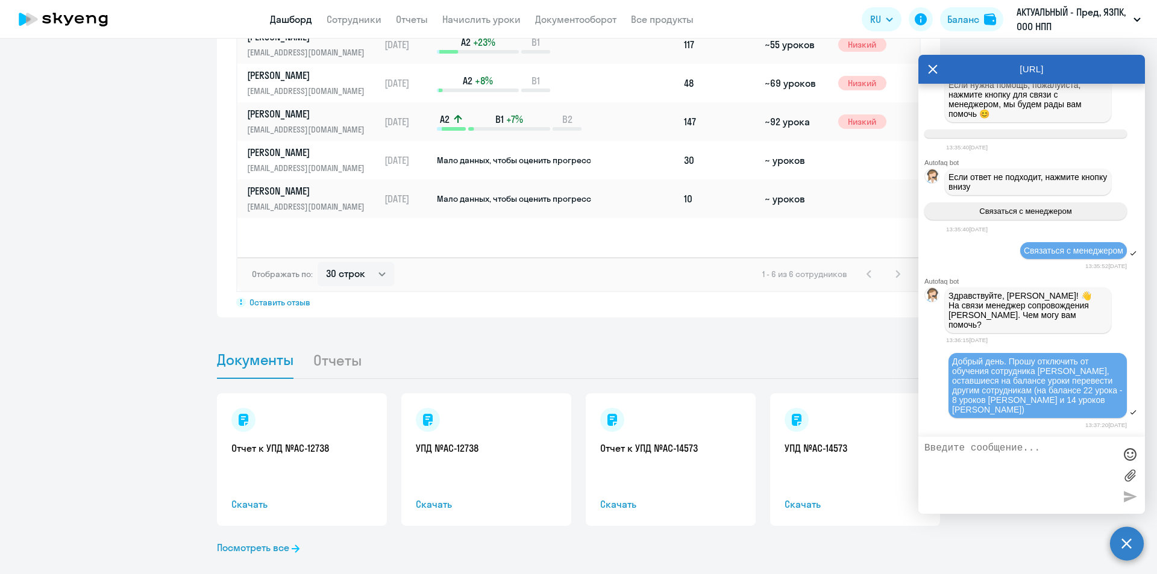
scroll to position [8473, 0]
